Goal: Navigation & Orientation: Find specific page/section

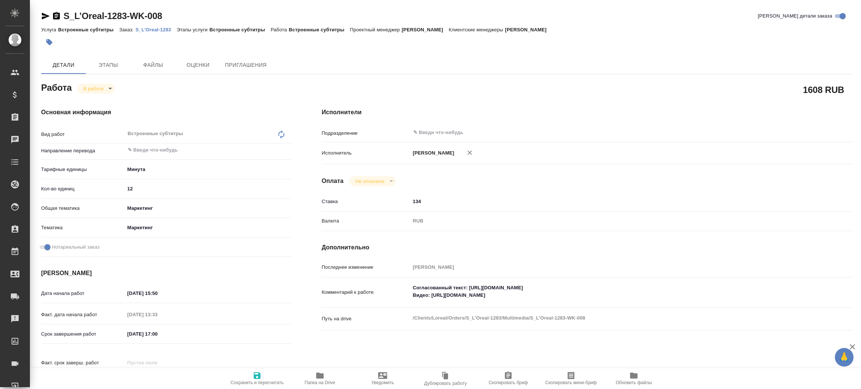
type textarea "x"
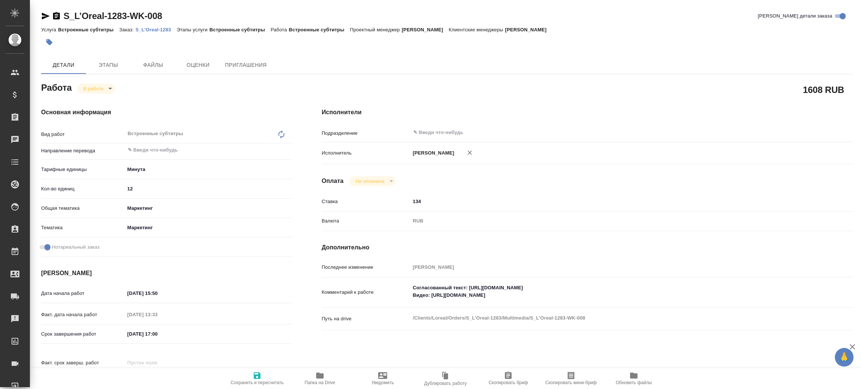
type textarea "x"
